Goal: Task Accomplishment & Management: Use online tool/utility

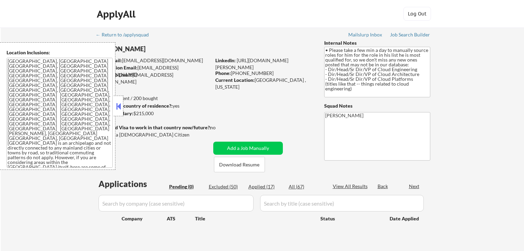
scroll to position [103, 0]
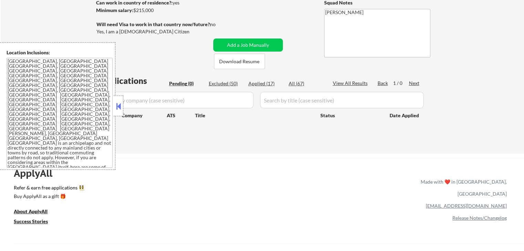
click at [115, 108] on button at bounding box center [119, 106] width 8 height 10
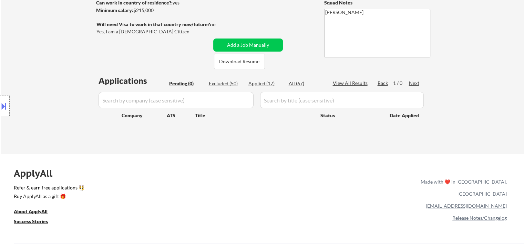
scroll to position [0, 0]
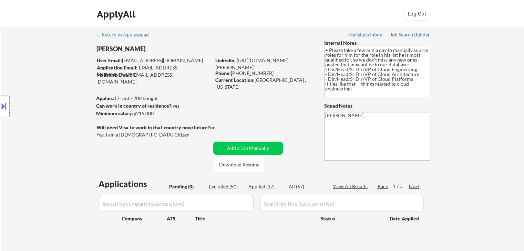
click at [405, 32] on div "← Return to /applysquad Mailslurp Inbox Job Search Builder [PERSON_NAME] User E…" at bounding box center [263, 140] width 344 height 224
click at [406, 32] on div "Job Search Builder" at bounding box center [410, 34] width 40 height 5
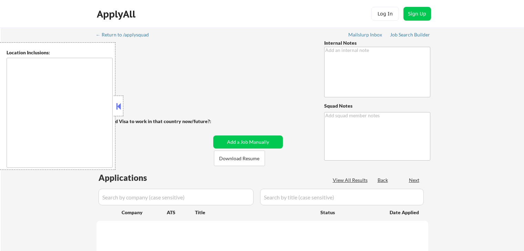
type textarea "• Please take a few min a day to manually source roles for him for the role in …"
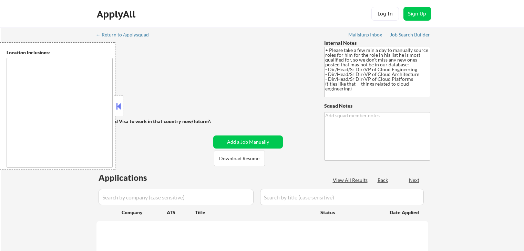
type textarea "[PERSON_NAME]"
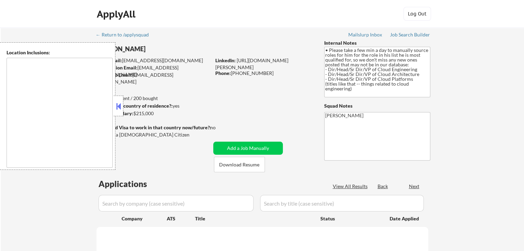
type textarea "[GEOGRAPHIC_DATA], [GEOGRAPHIC_DATA] [GEOGRAPHIC_DATA], [GEOGRAPHIC_DATA] [GEOG…"
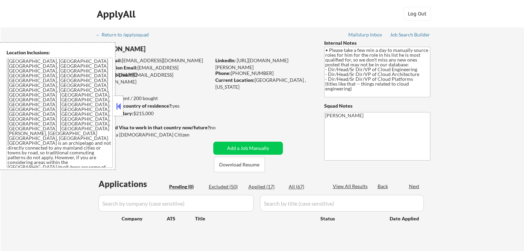
click at [250, 105] on div "← Return to /applysquad Mailslurp Inbox Job Search Builder [PERSON_NAME] User E…" at bounding box center [263, 140] width 344 height 224
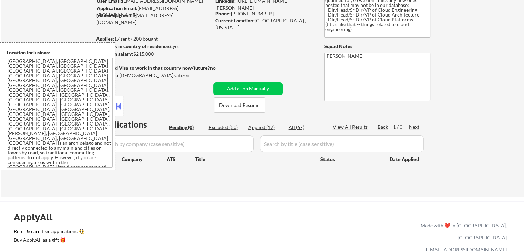
scroll to position [103, 0]
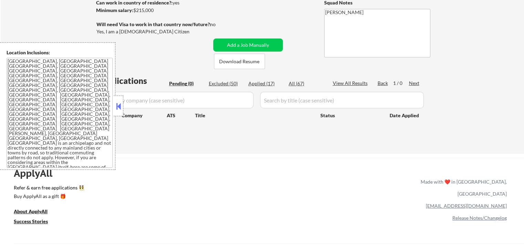
click at [119, 108] on button at bounding box center [119, 106] width 8 height 10
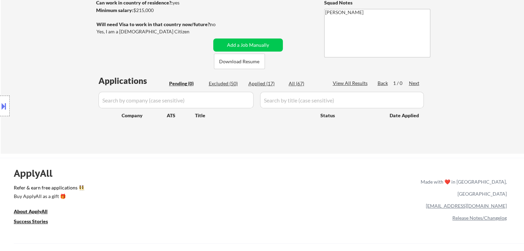
drag, startPoint x: 147, startPoint y: 175, endPoint x: 230, endPoint y: 138, distance: 91.1
click at [147, 175] on div "ApplyAll Refer & earn free applications 👯‍♀️ Buy ApplyAll as a gift 🎁 About App…" at bounding box center [262, 217] width 524 height 109
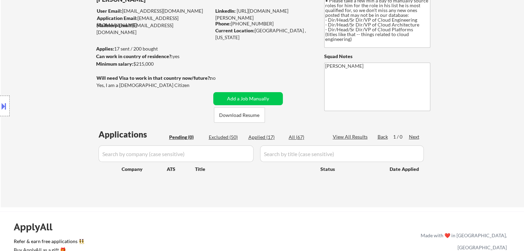
scroll to position [0, 0]
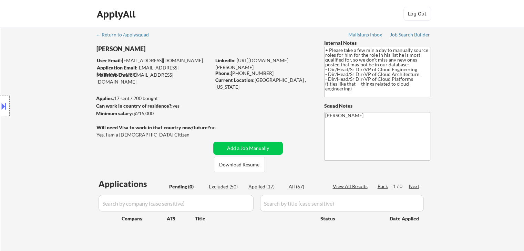
click at [90, 163] on div "Location Inclusions: [GEOGRAPHIC_DATA], [GEOGRAPHIC_DATA] [GEOGRAPHIC_DATA], [G…" at bounding box center [61, 106] width 123 height 128
drag, startPoint x: 42, startPoint y: 134, endPoint x: 75, endPoint y: 173, distance: 51.1
click at [43, 134] on div "Location Inclusions: [GEOGRAPHIC_DATA], [GEOGRAPHIC_DATA] [GEOGRAPHIC_DATA], [G…" at bounding box center [61, 106] width 123 height 128
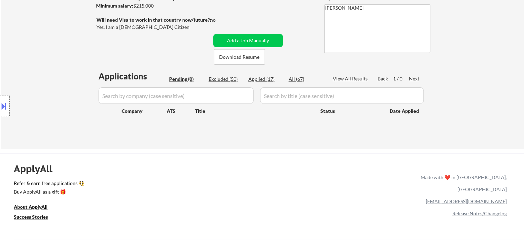
scroll to position [69, 0]
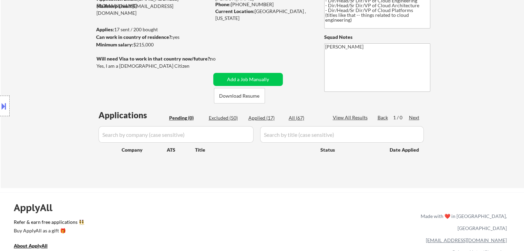
click at [63, 99] on div "Location Inclusions: [GEOGRAPHIC_DATA], [GEOGRAPHIC_DATA] [GEOGRAPHIC_DATA], [G…" at bounding box center [61, 106] width 123 height 128
click at [30, 68] on div "Location Inclusions: [GEOGRAPHIC_DATA], [GEOGRAPHIC_DATA] [GEOGRAPHIC_DATA], [G…" at bounding box center [61, 106] width 123 height 128
drag, startPoint x: 45, startPoint y: 71, endPoint x: 80, endPoint y: 70, distance: 34.5
click at [45, 71] on div "Location Inclusions: [GEOGRAPHIC_DATA], [GEOGRAPHIC_DATA] [GEOGRAPHIC_DATA], [G…" at bounding box center [61, 106] width 123 height 128
